Goal: Information Seeking & Learning: Find specific fact

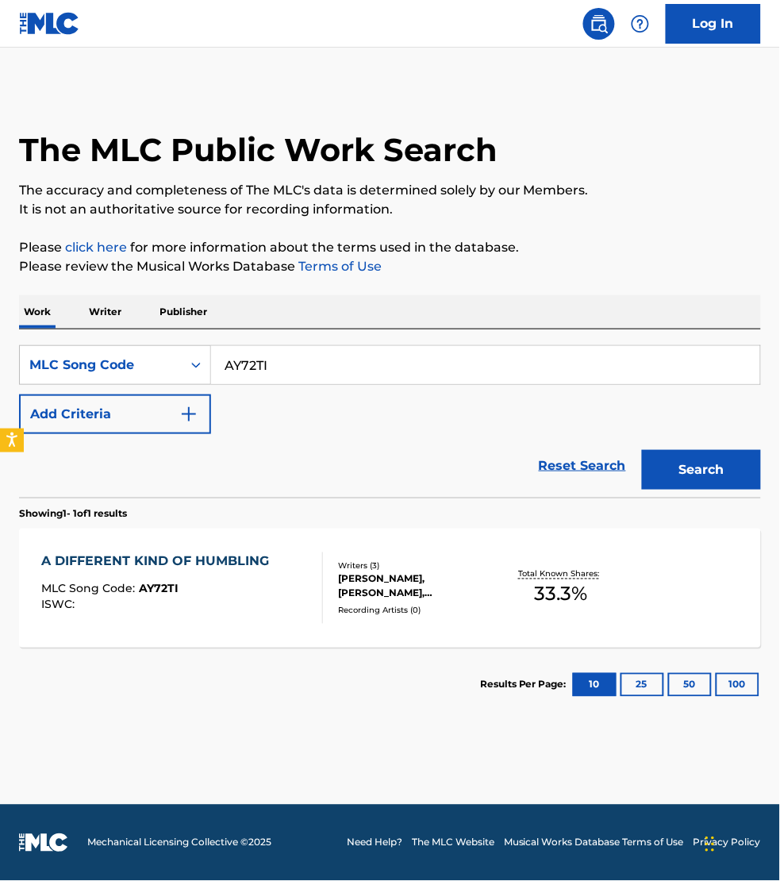
click at [307, 370] on input "AY72TI" at bounding box center [485, 365] width 549 height 38
click at [109, 306] on p "Writer" at bounding box center [105, 311] width 42 height 33
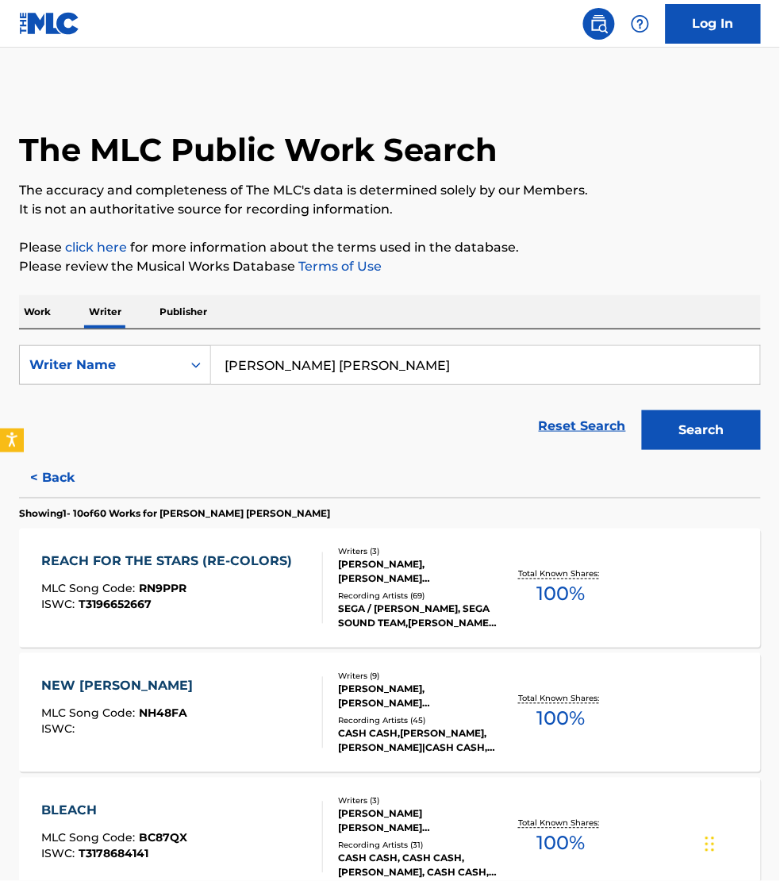
click at [368, 374] on input "[PERSON_NAME] [PERSON_NAME]" at bounding box center [485, 365] width 549 height 38
type input "[PERSON_NAME]"
click at [642, 410] on button "Search" at bounding box center [701, 430] width 119 height 40
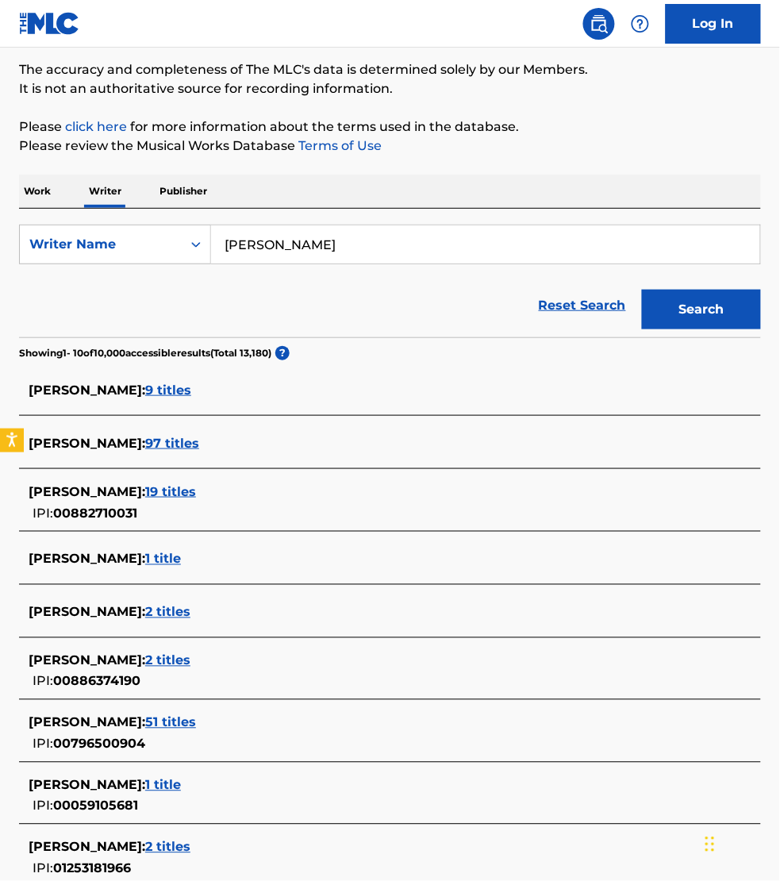
scroll to position [148, 0]
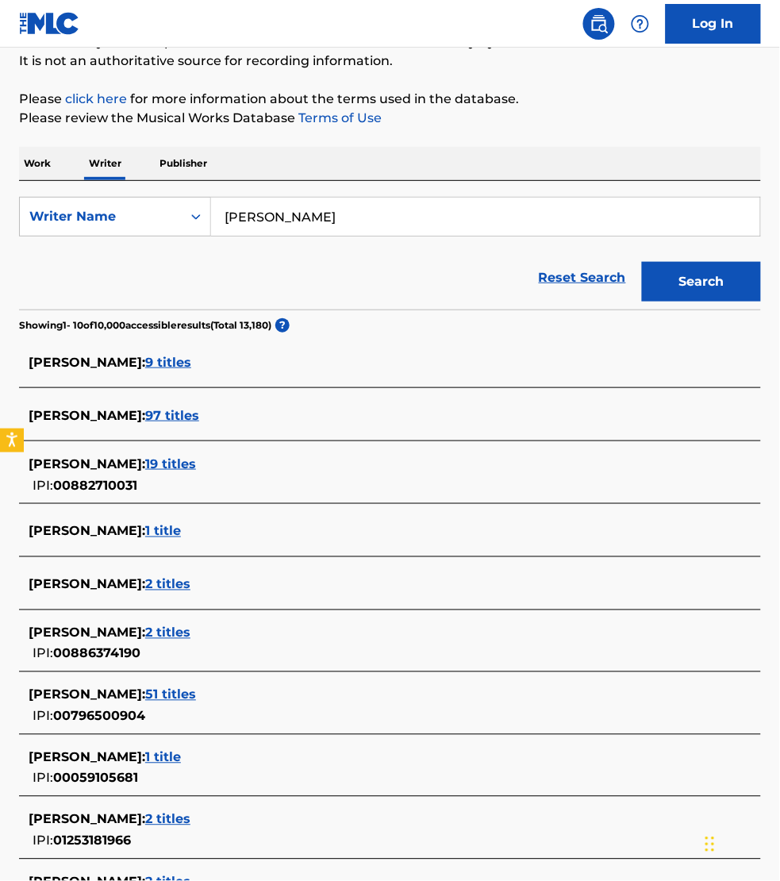
click at [196, 460] on span "19 titles" at bounding box center [170, 463] width 51 height 15
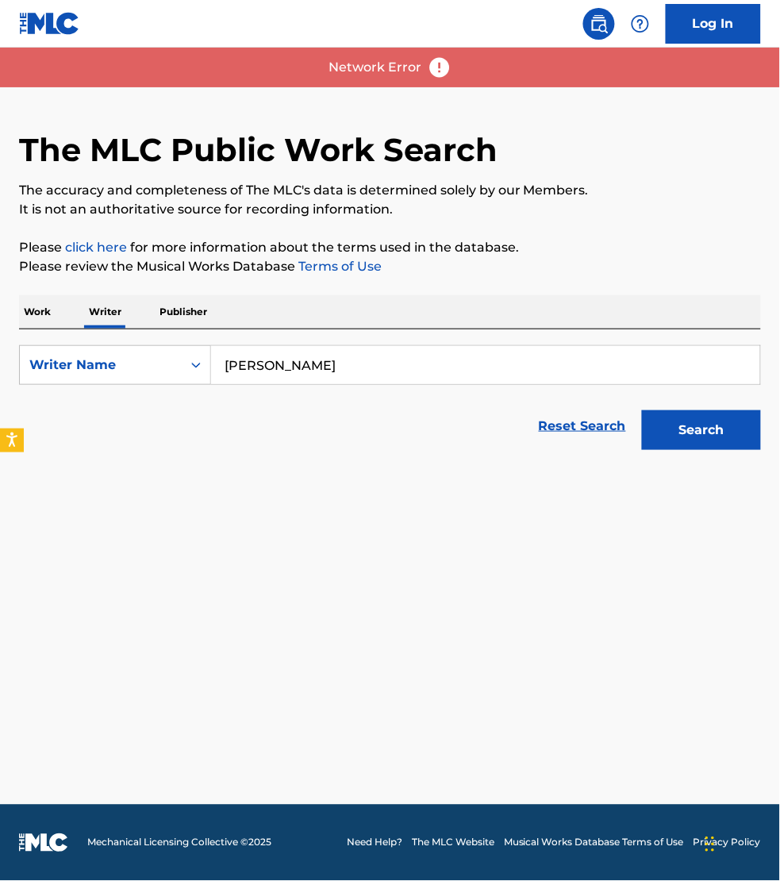
scroll to position [0, 0]
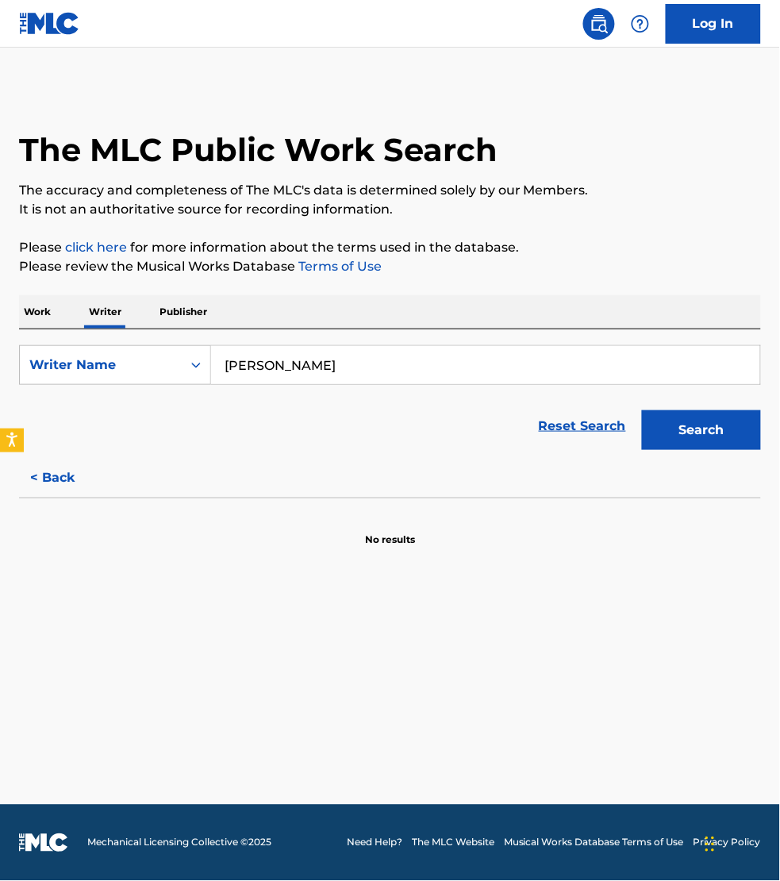
click at [520, 776] on main "The MLC Public Work Search The accuracy and completeness of The MLC's data is d…" at bounding box center [390, 426] width 780 height 757
click at [725, 433] on button "Search" at bounding box center [701, 430] width 119 height 40
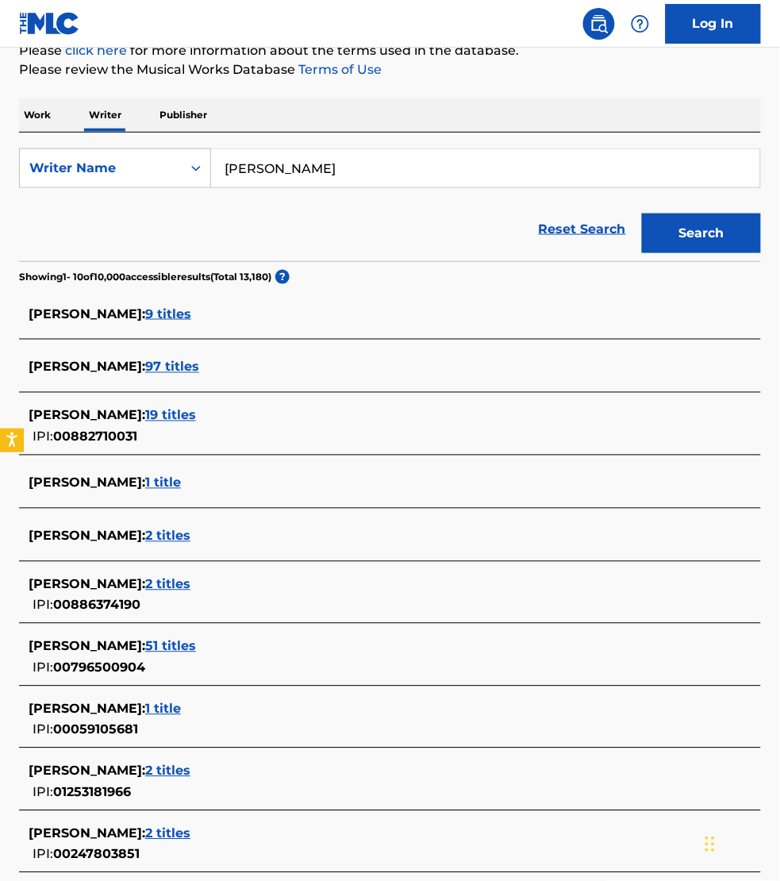
scroll to position [198, 0]
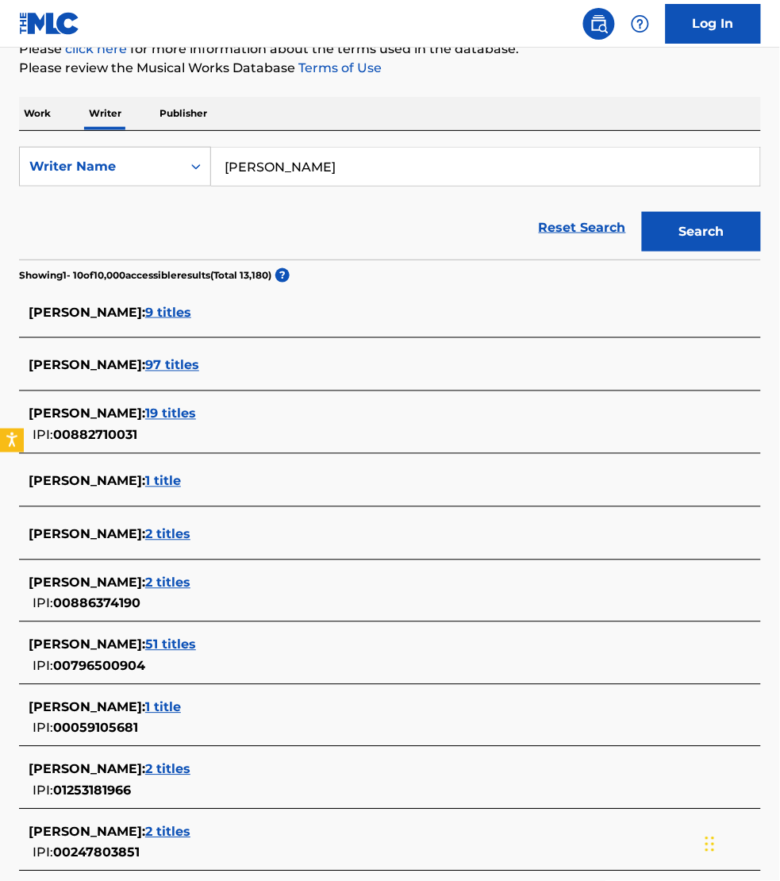
click at [196, 413] on span "19 titles" at bounding box center [170, 413] width 51 height 15
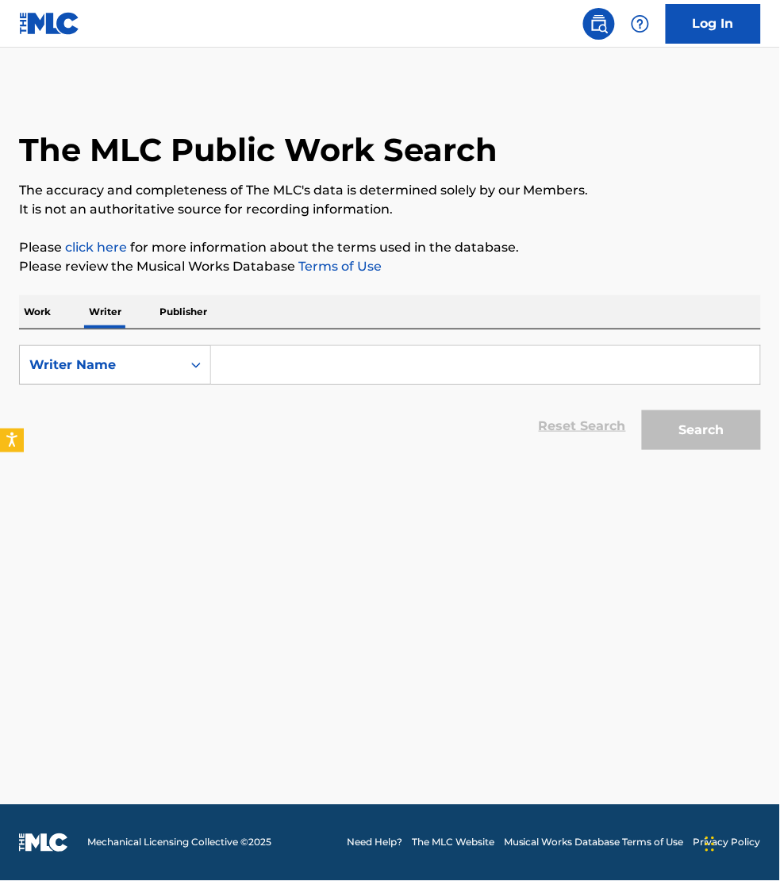
click at [181, 310] on p "Publisher" at bounding box center [183, 311] width 57 height 33
click at [312, 352] on input "Search Form" at bounding box center [485, 365] width 549 height 38
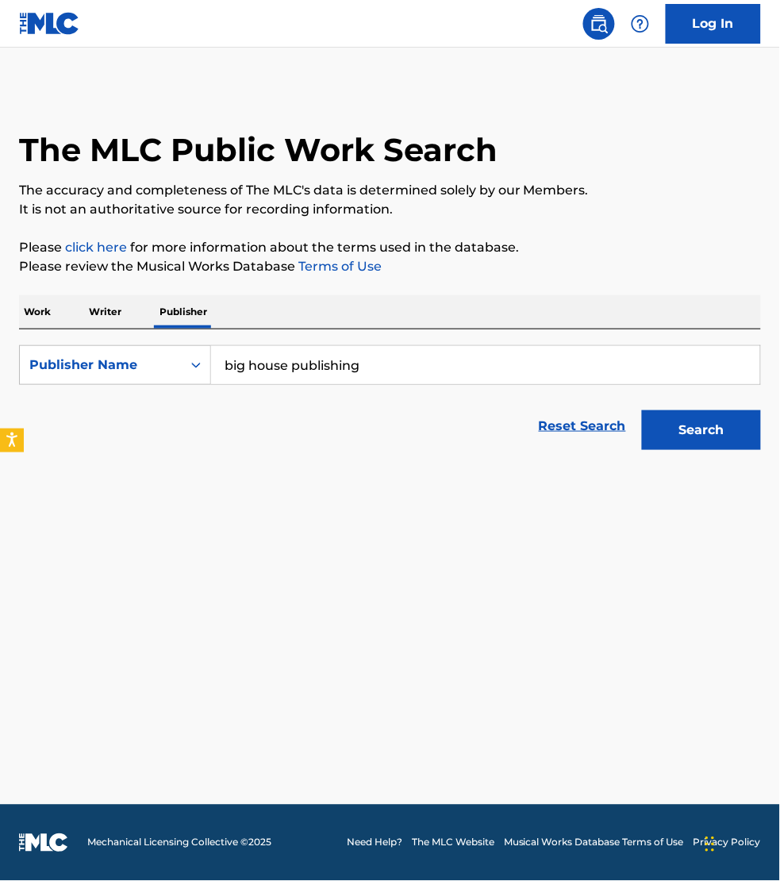
click at [642, 410] on button "Search" at bounding box center [701, 430] width 119 height 40
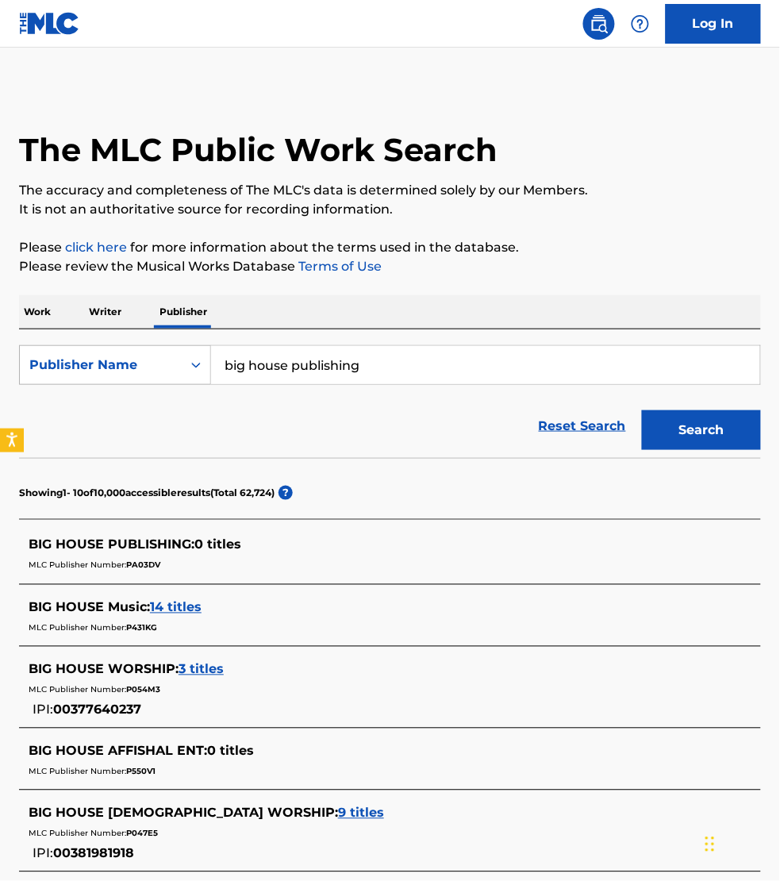
drag, startPoint x: 246, startPoint y: 367, endPoint x: 197, endPoint y: 362, distance: 49.4
click at [197, 362] on div "SearchWithCriteriae51d1646-5834-4cfa-b081-af19957ae381 Publisher Name big house…" at bounding box center [390, 365] width 742 height 40
type input "little house publishing"
click at [642, 410] on button "Search" at bounding box center [701, 430] width 119 height 40
